Goal: Information Seeking & Learning: Learn about a topic

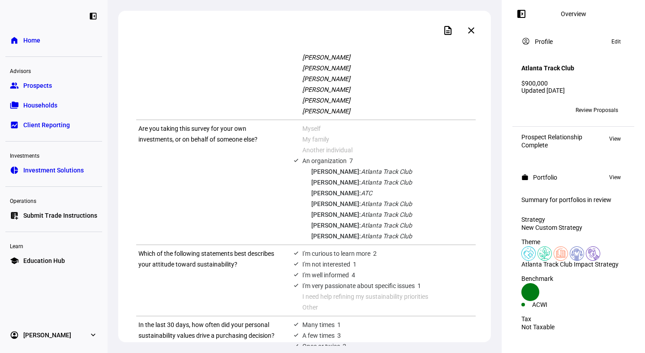
scroll to position [74, 0]
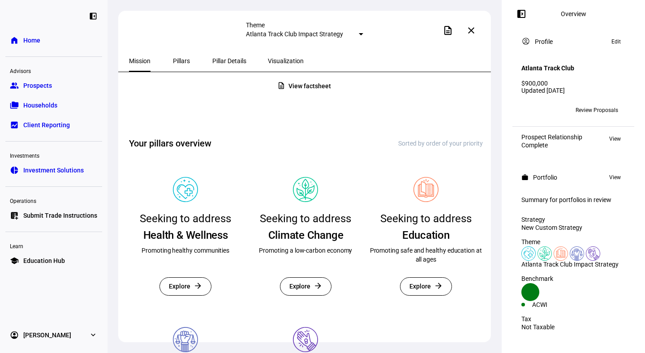
scroll to position [84, 0]
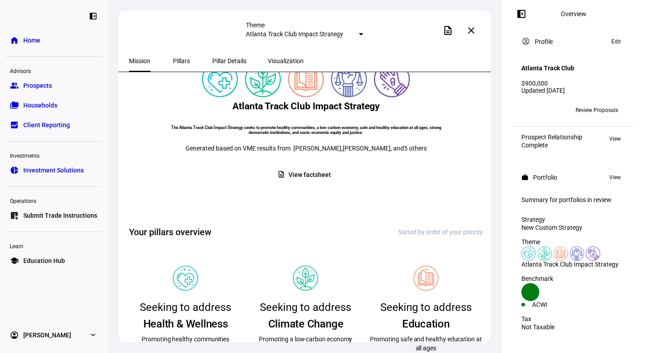
click at [304, 184] on span "View factsheet" at bounding box center [309, 174] width 42 height 17
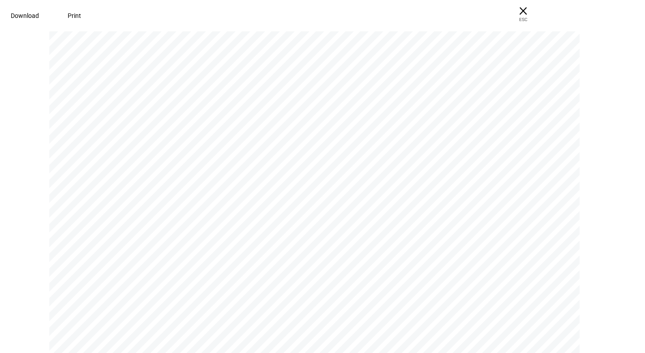
scroll to position [882, 0]
click at [149, 121] on div "Ethic supports the following holdings templates. Which template works best for …" at bounding box center [318, 198] width 538 height 696
click at [110, 121] on div "Ethic supports the following holdings templates. Which template works best for …" at bounding box center [318, 132] width 538 height 696
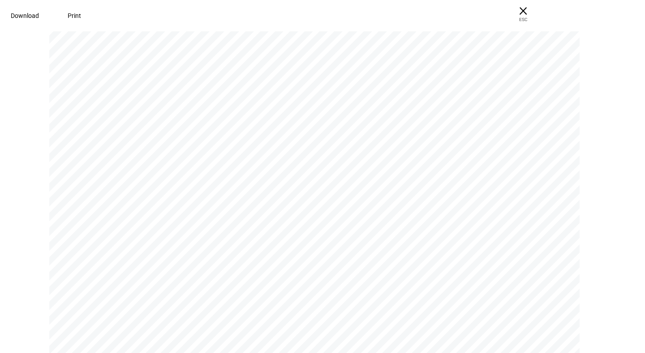
click at [160, 233] on div "Climate Change Promoting a low-carbon economy  How we evaluate Divest from com…" at bounding box center [318, 295] width 538 height 696
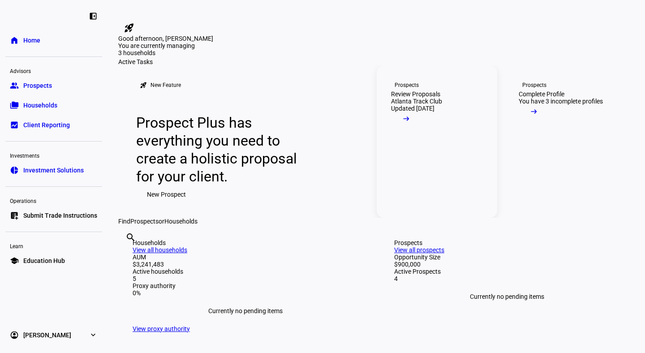
click at [422, 105] on div "Atlanta Track Club" at bounding box center [416, 101] width 51 height 7
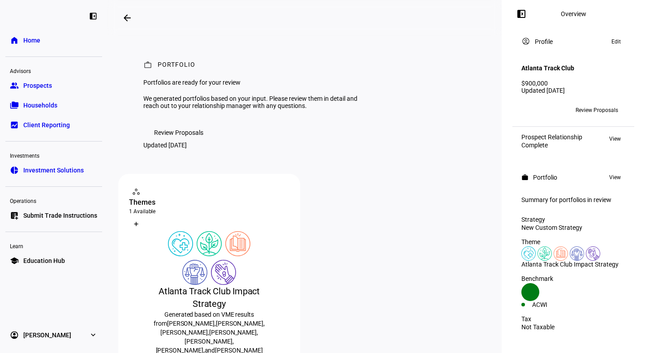
click at [194, 142] on span "Review Proposals" at bounding box center [178, 133] width 49 height 18
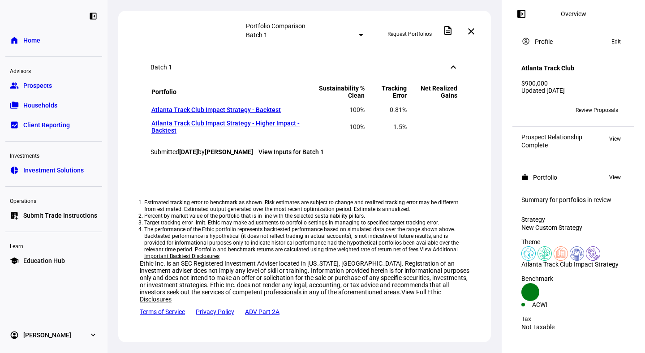
scroll to position [892, 0]
click at [243, 113] on link "Atlanta Track Club Impact Strategy - Backtest" at bounding box center [215, 109] width 129 height 7
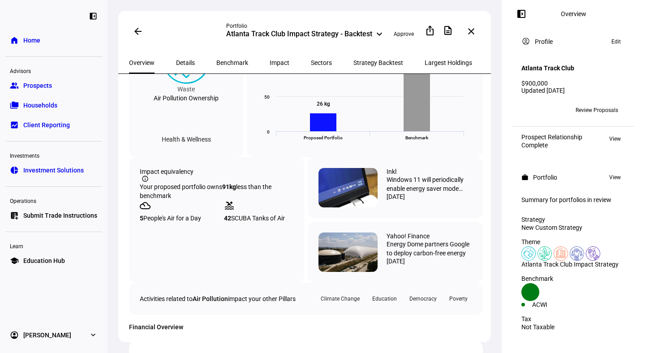
scroll to position [423, 0]
click at [185, 146] on div "Health & Wellness" at bounding box center [187, 139] width 64 height 14
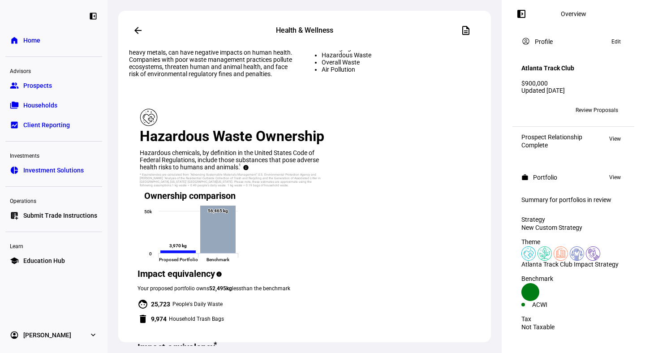
scroll to position [332, 0]
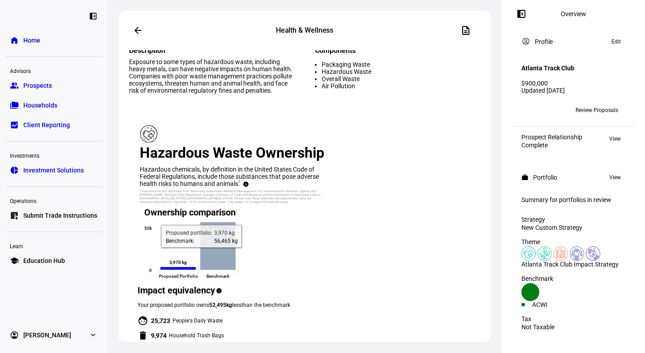
click at [236, 222] on rect at bounding box center [218, 246] width 36 height 48
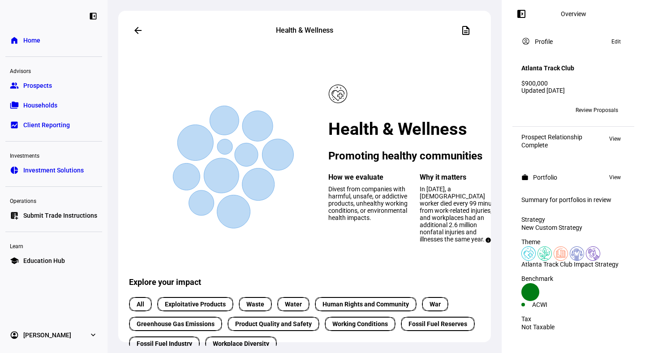
scroll to position [0, 0]
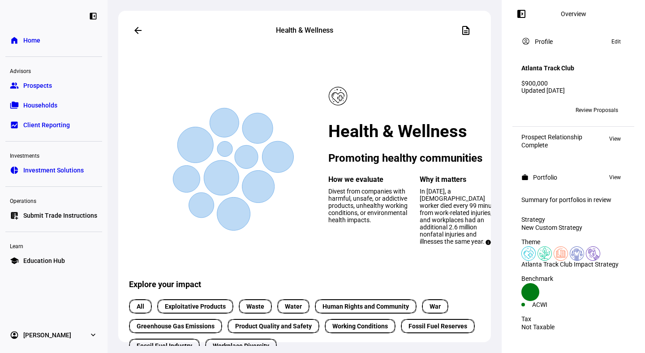
click at [529, 194] on div "of benchmark is flagged info" at bounding box center [564, 190] width 71 height 8
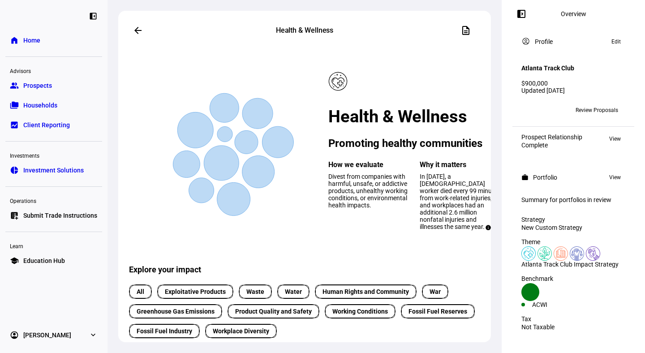
scroll to position [17, 0]
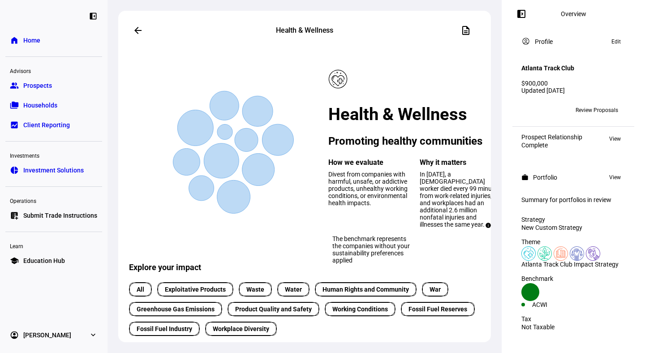
click at [593, 179] on mat-icon "info" at bounding box center [598, 173] width 11 height 11
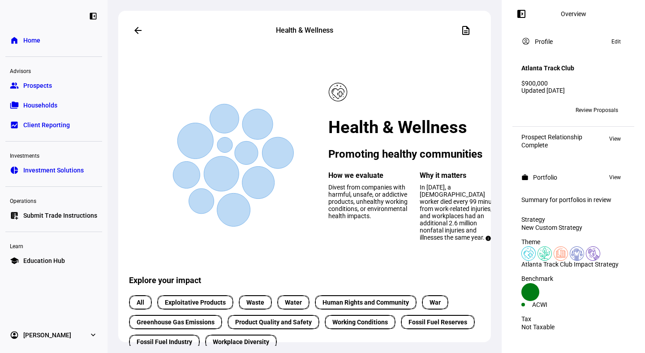
scroll to position [0, 0]
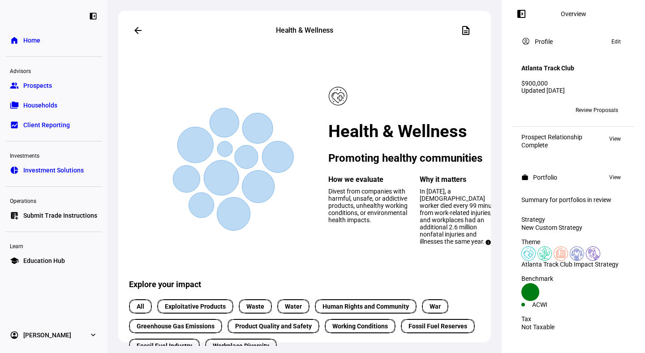
click at [137, 27] on mat-icon "arrow_back" at bounding box center [138, 30] width 11 height 11
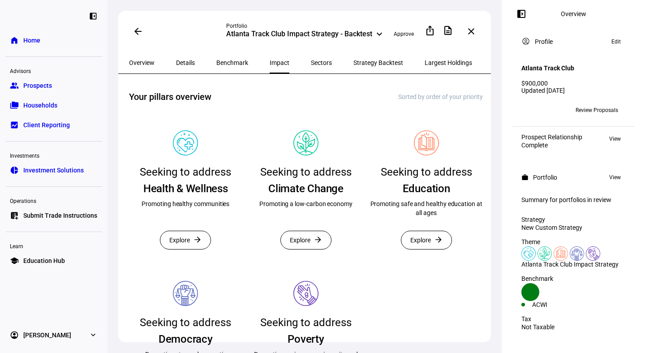
scroll to position [207, 0]
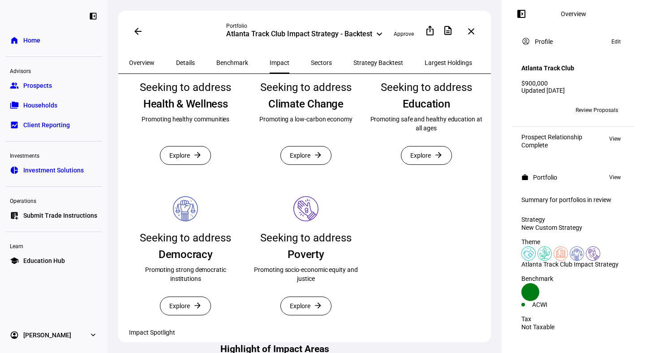
click at [300, 164] on span "Explore" at bounding box center [300, 155] width 21 height 18
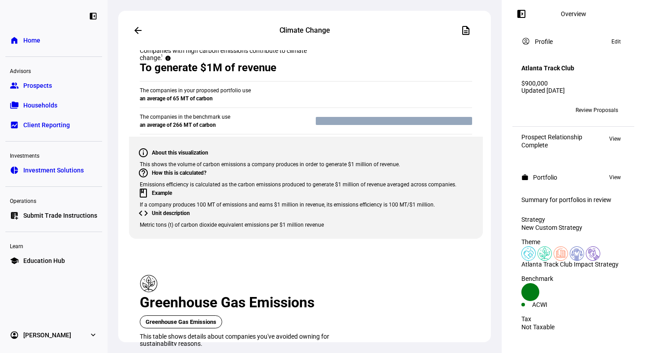
scroll to position [905, 0]
